Goal: Find specific page/section: Find specific page/section

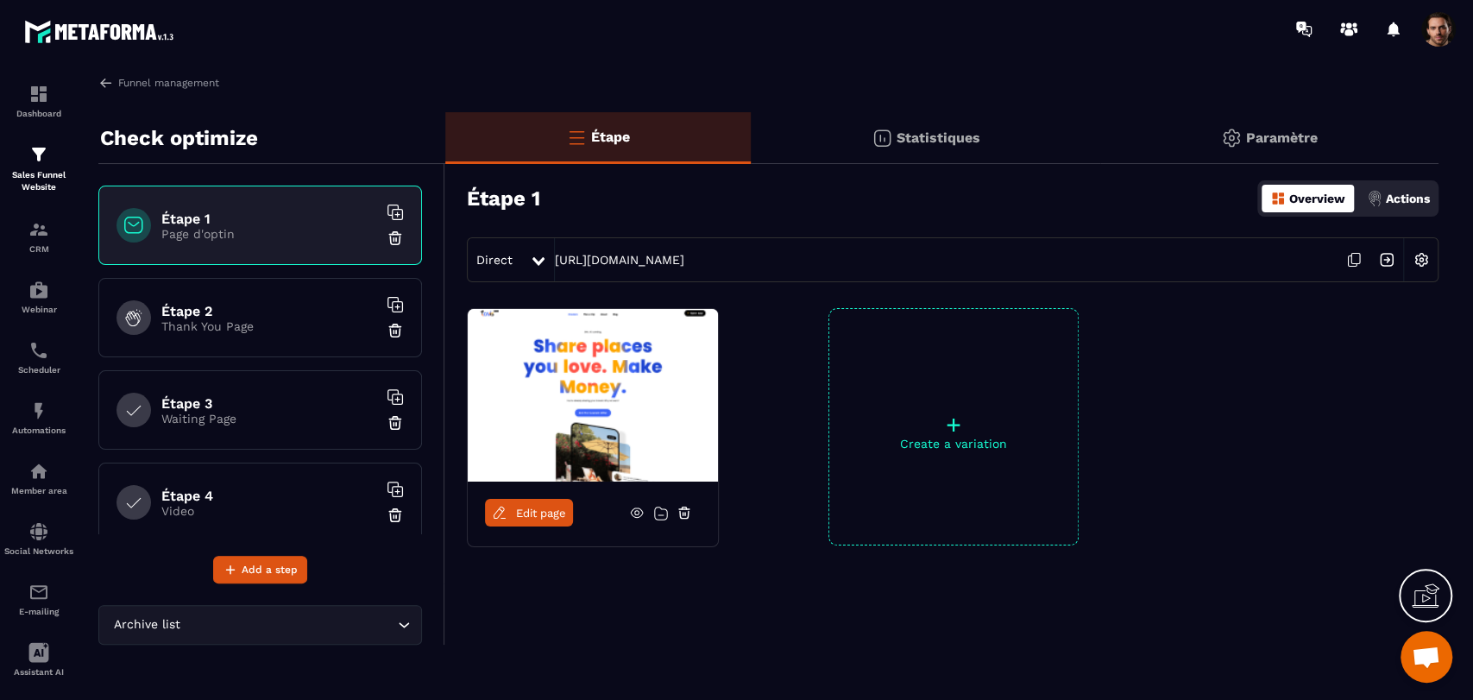
click at [929, 145] on p "Statistiques" at bounding box center [939, 137] width 84 height 16
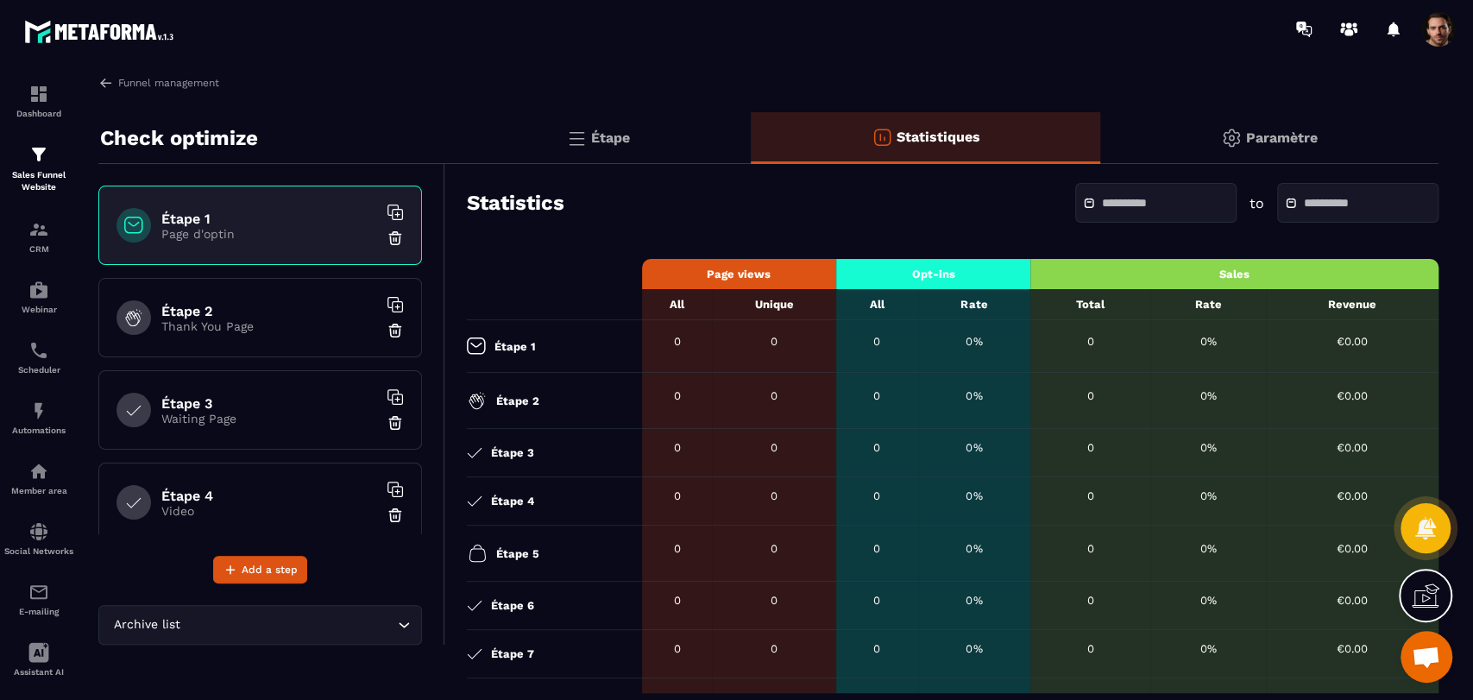
click at [615, 141] on p "Étape" at bounding box center [610, 137] width 39 height 16
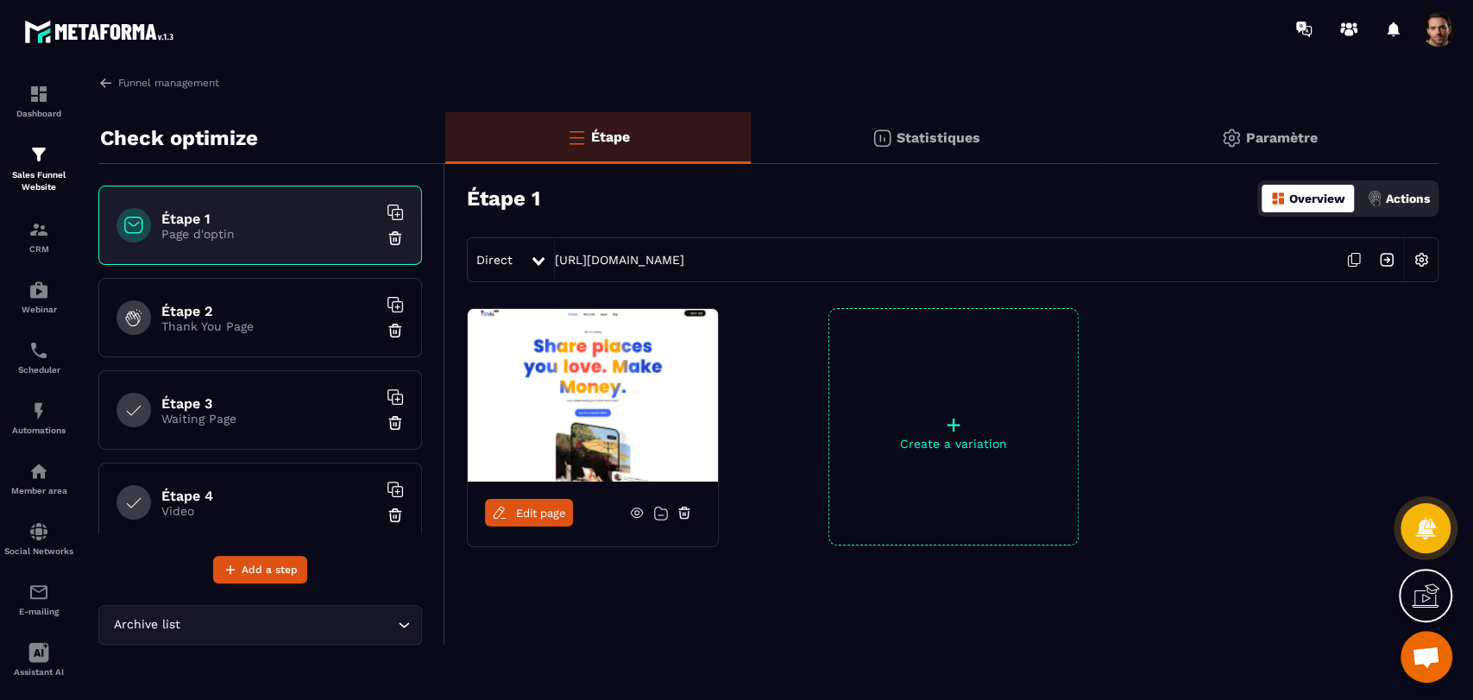
click at [1358, 263] on icon at bounding box center [1356, 259] width 9 height 10
click at [971, 145] on p "Statistiques" at bounding box center [939, 137] width 84 height 16
